Goal: Find specific page/section: Find specific page/section

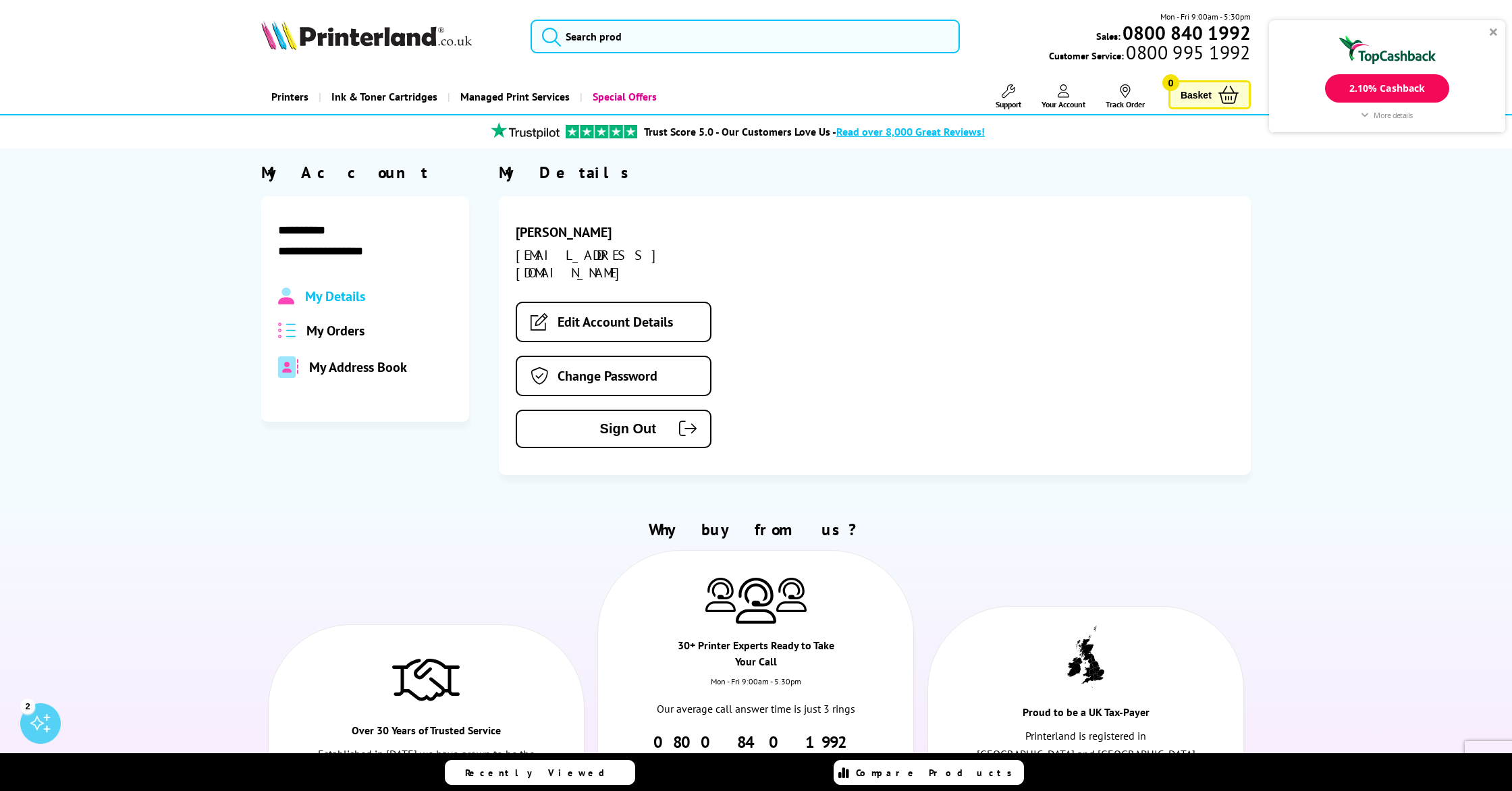
click at [348, 336] on span "My Orders" at bounding box center [335, 330] width 58 height 17
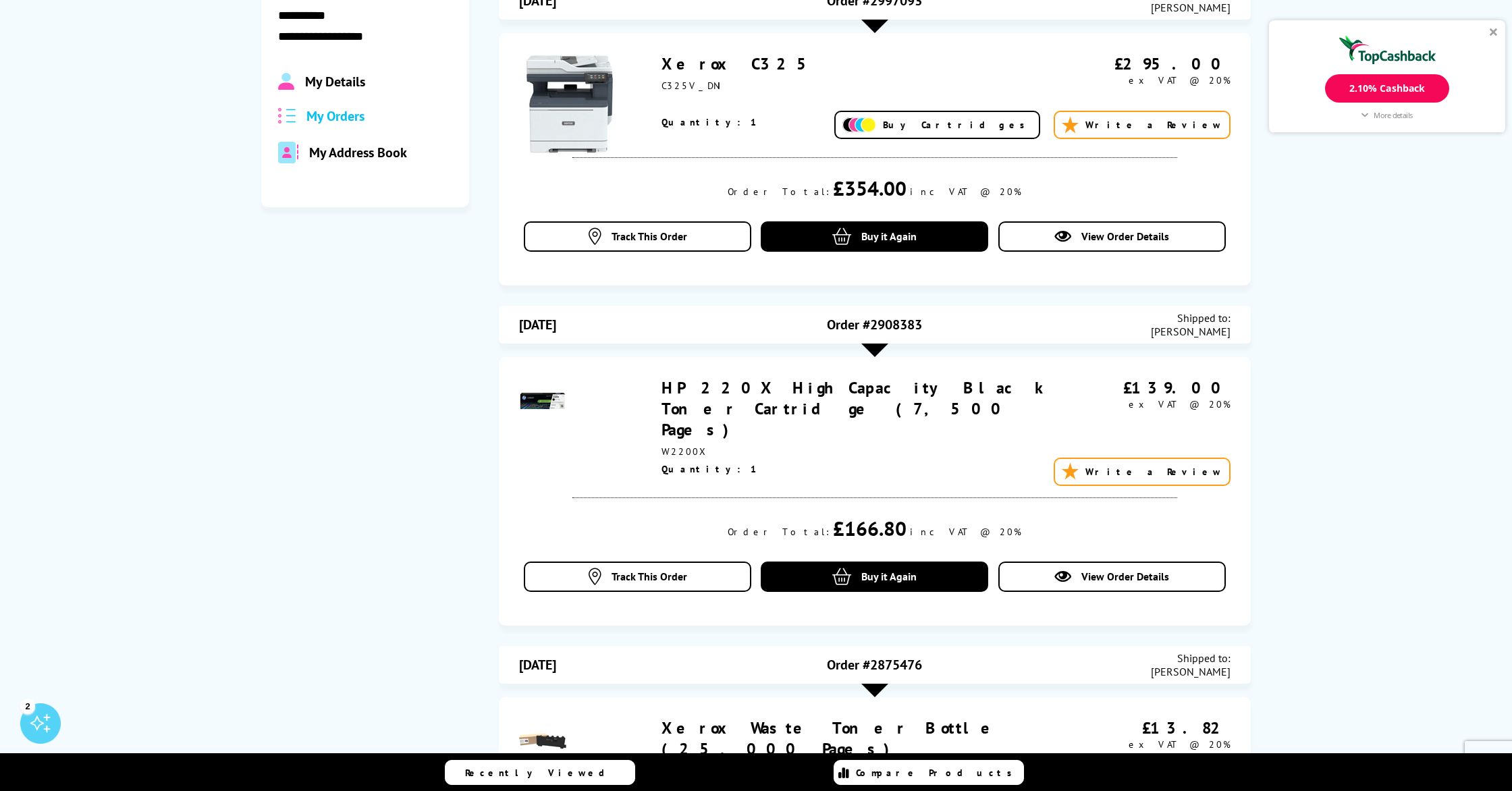
scroll to position [39, 0]
